Goal: Task Accomplishment & Management: Manage account settings

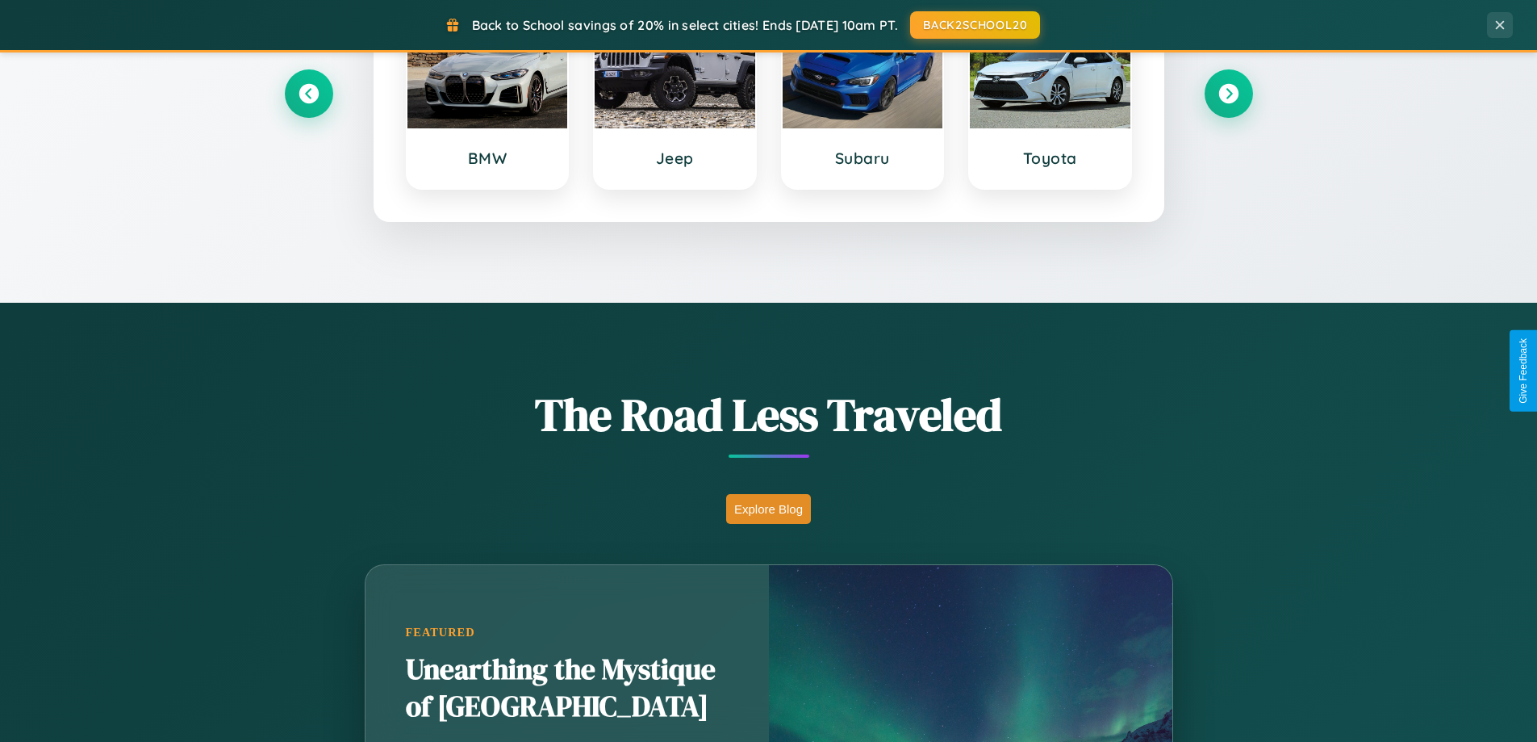
scroll to position [1110, 0]
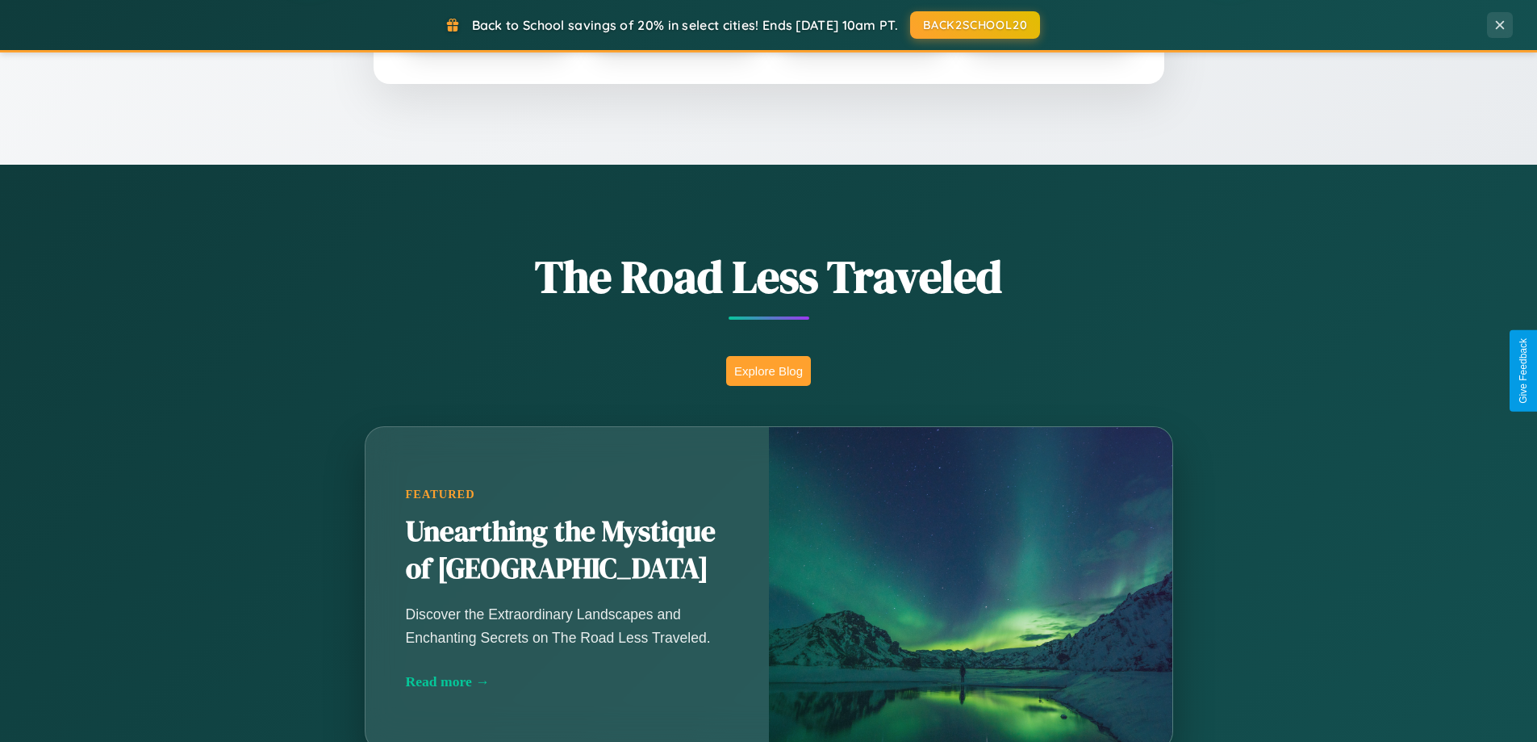
click at [768, 370] on button "Explore Blog" at bounding box center [768, 371] width 85 height 30
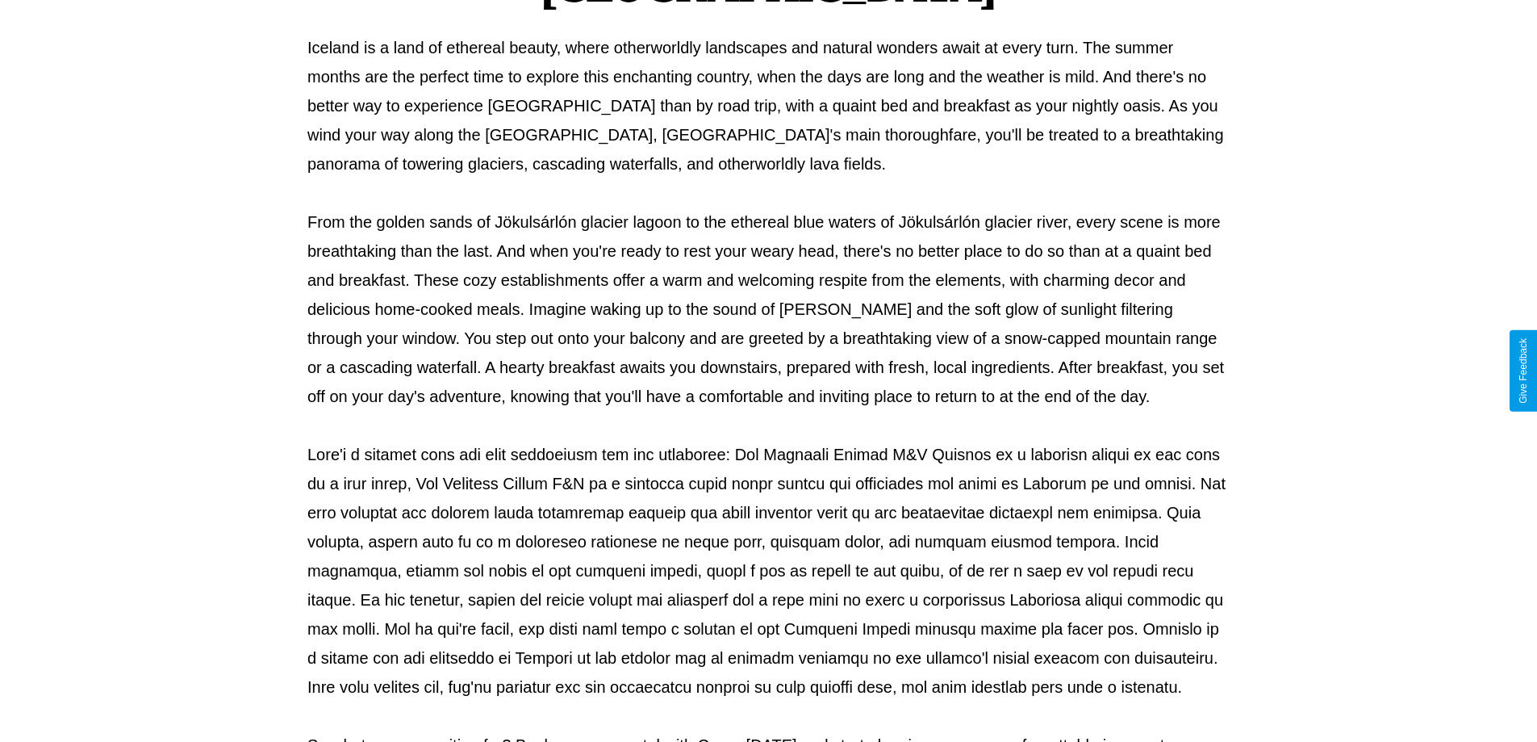
scroll to position [522, 0]
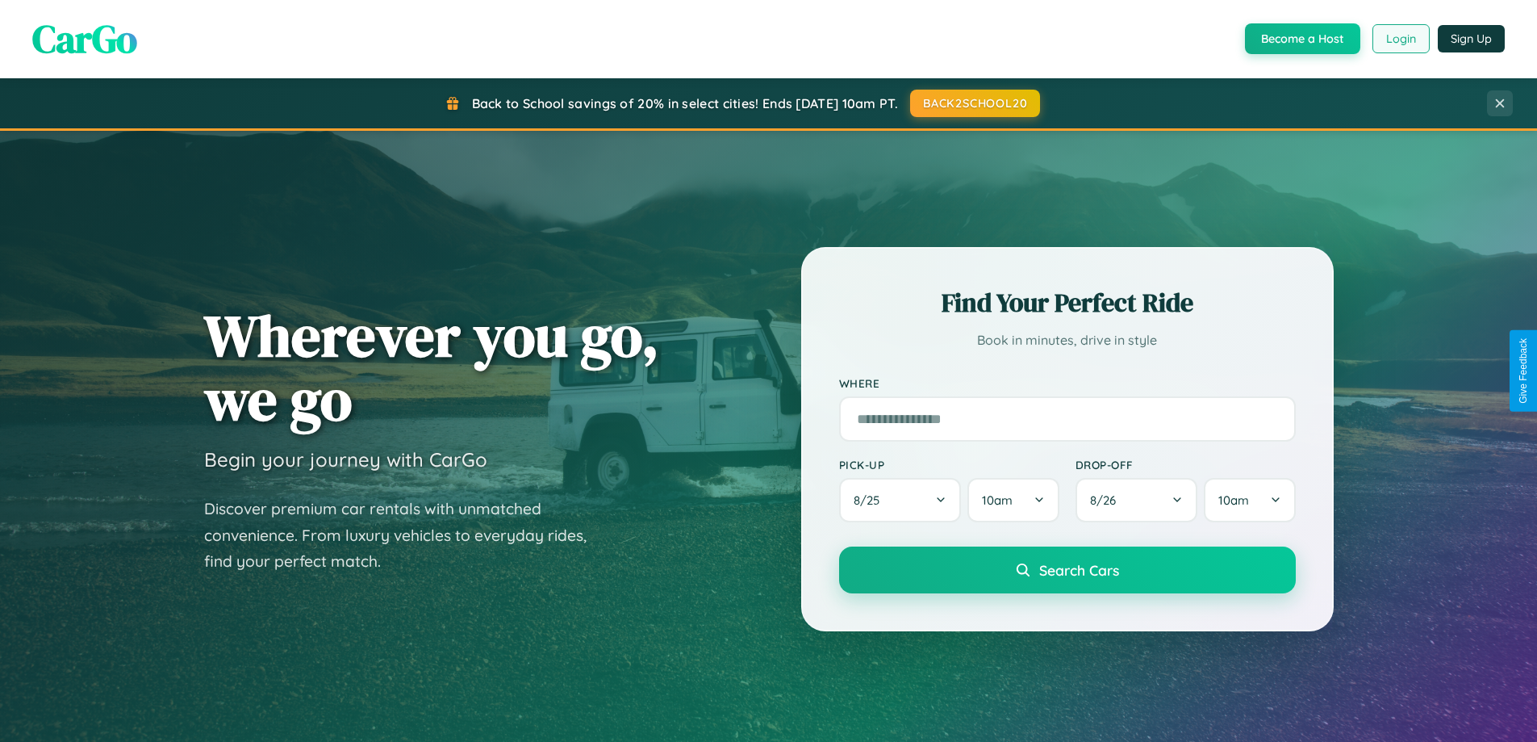
click at [1400, 39] on button "Login" at bounding box center [1401, 38] width 57 height 29
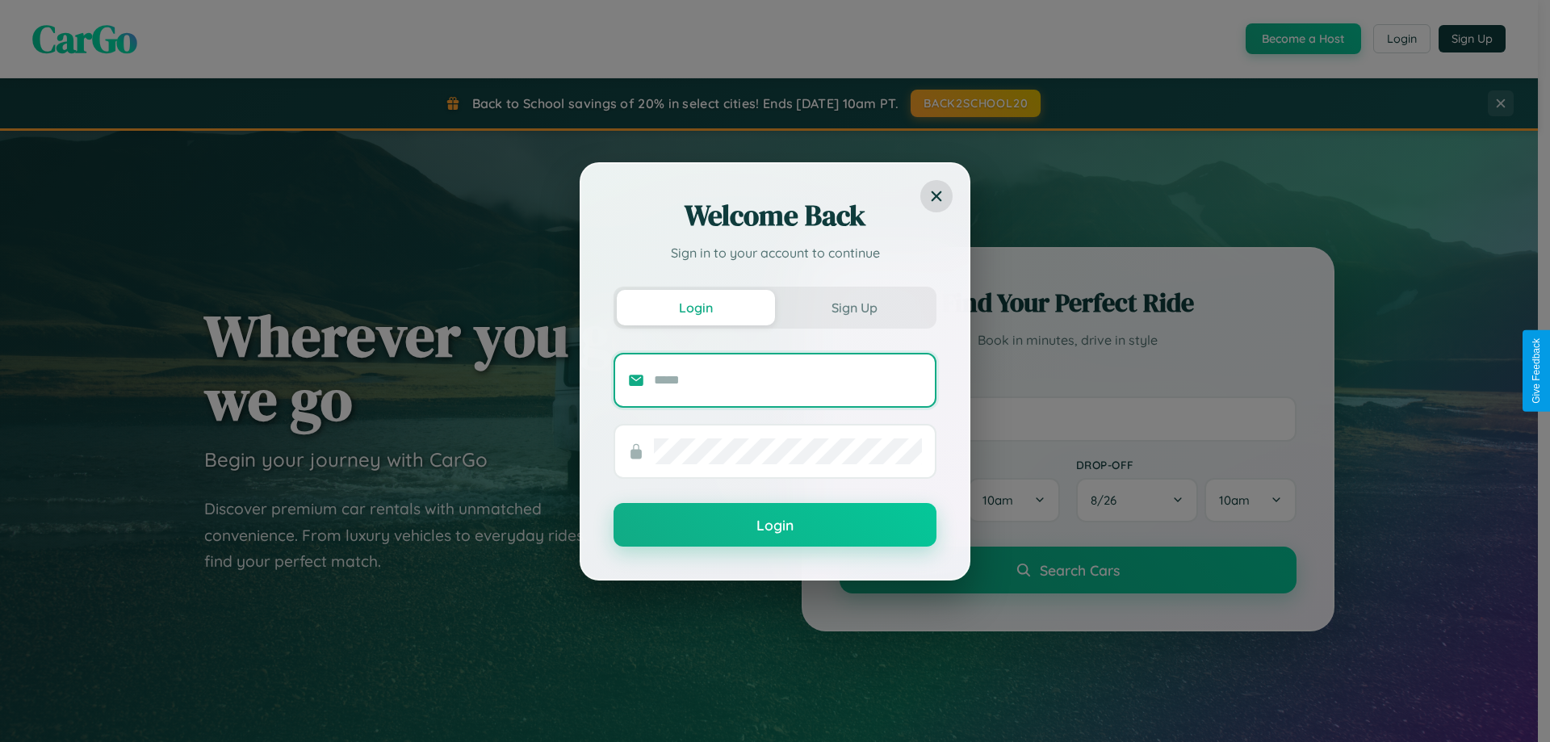
click at [788, 379] on input "text" at bounding box center [788, 380] width 268 height 26
type input "**********"
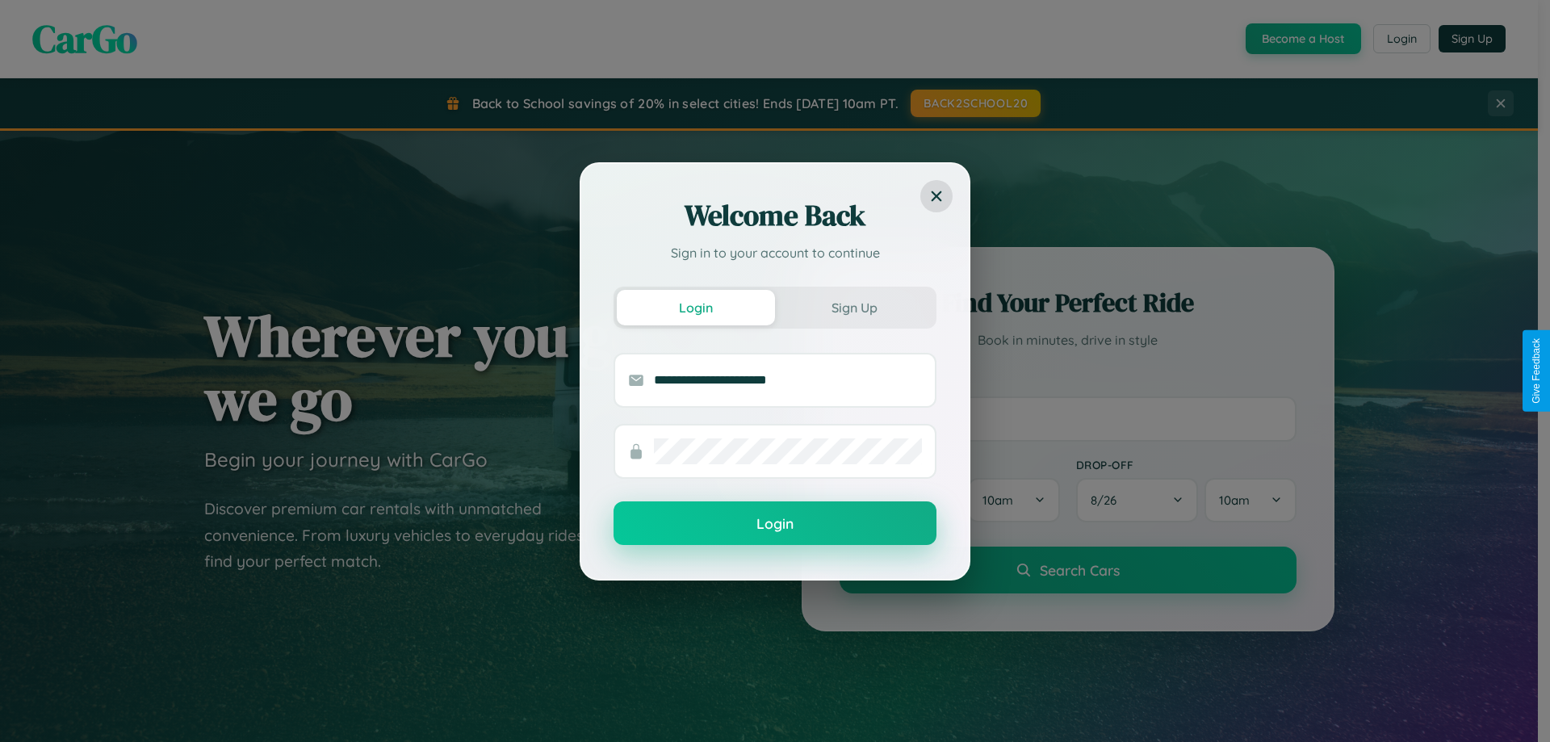
click at [775, 523] on button "Login" at bounding box center [774, 523] width 323 height 44
